Goal: Understand process/instructions: Learn how to perform a task or action

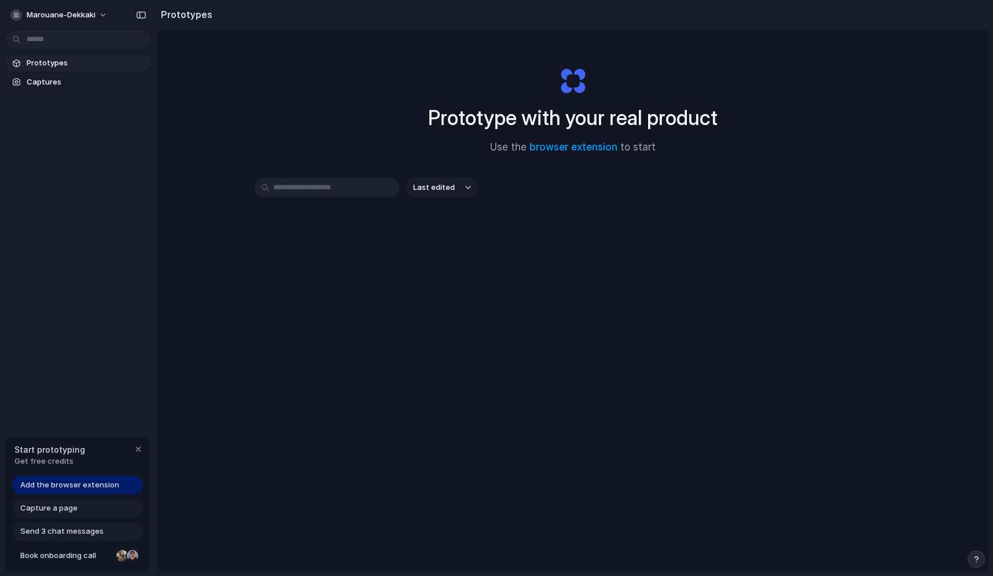
click at [356, 189] on input "text" at bounding box center [327, 188] width 145 height 20
click at [573, 147] on link "browser extension" at bounding box center [574, 147] width 88 height 12
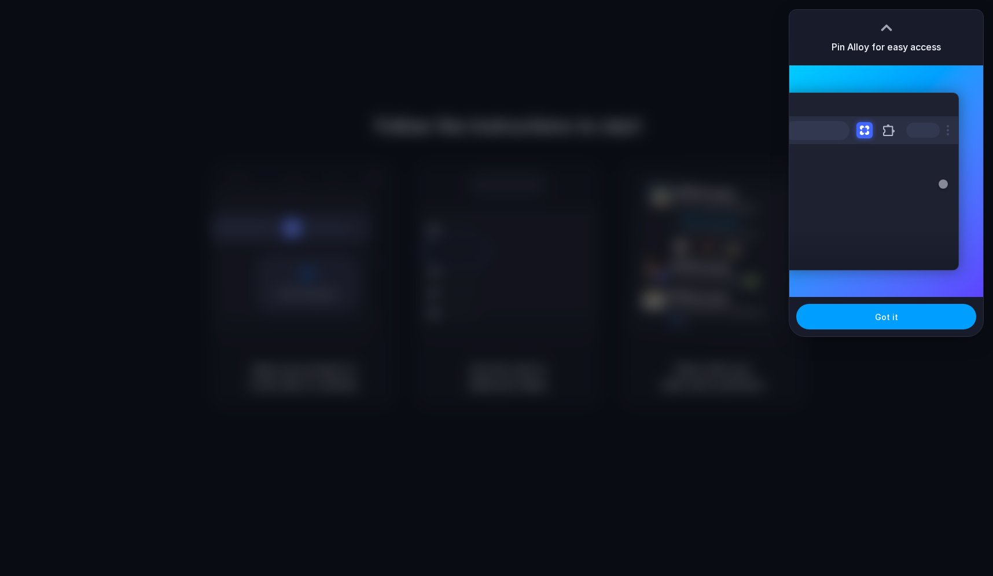
click at [879, 318] on span "Got it" at bounding box center [886, 317] width 23 height 12
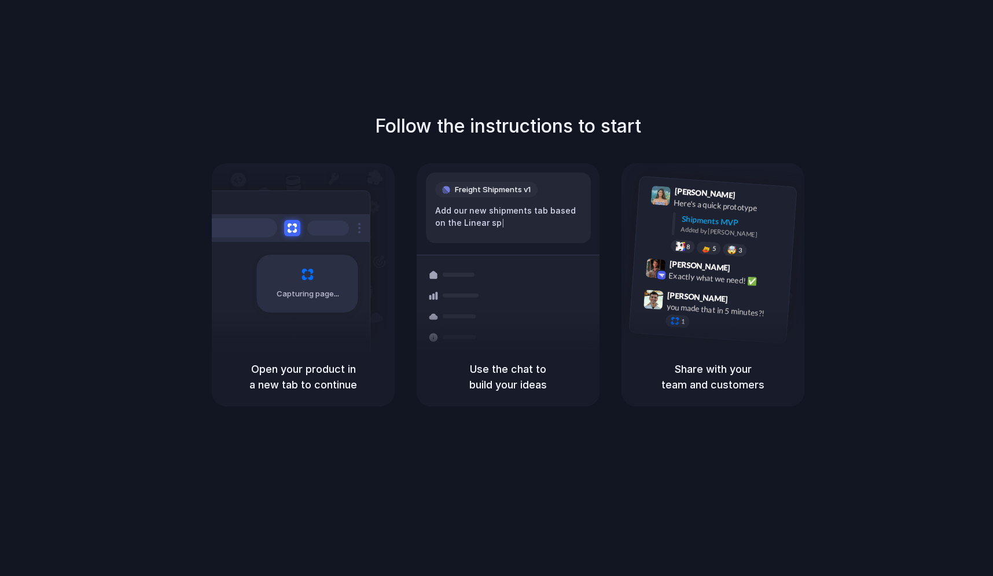
click at [598, 83] on div "Follow the instructions to start Capturing page Open your product in a new tab …" at bounding box center [508, 299] width 1016 height 599
